Goal: Information Seeking & Learning: Find specific fact

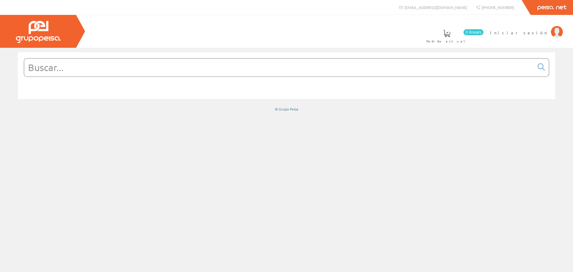
click at [81, 64] on input "text" at bounding box center [279, 67] width 510 height 18
type input "NU600818"
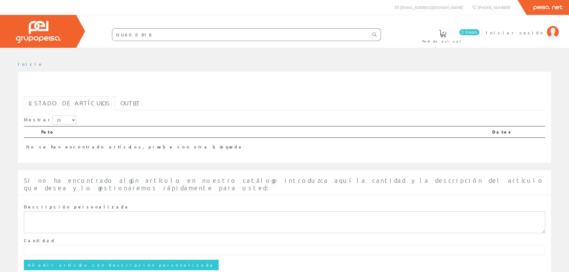
click at [375, 35] on icon at bounding box center [374, 35] width 4 height 4
click at [374, 34] on icon at bounding box center [374, 35] width 4 height 4
